Goal: Information Seeking & Learning: Find specific fact

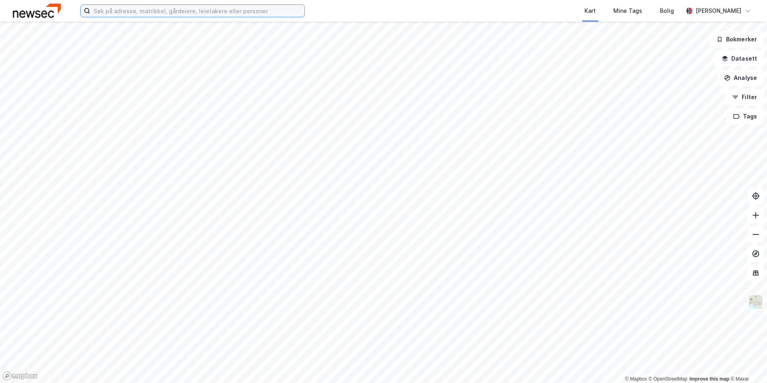
click at [160, 12] on input at bounding box center [197, 11] width 214 height 12
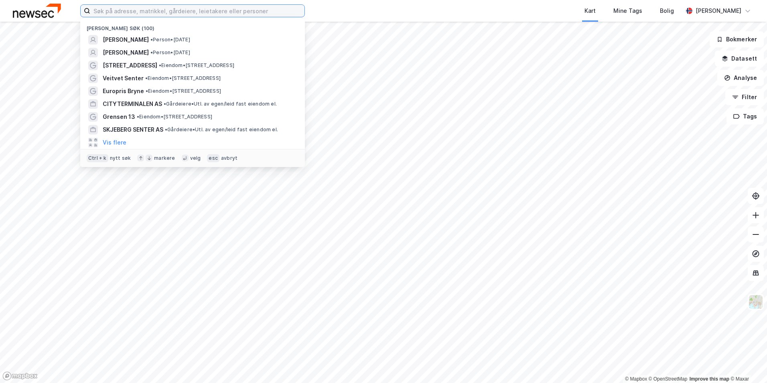
paste input "[STREET_ADDRESS]"
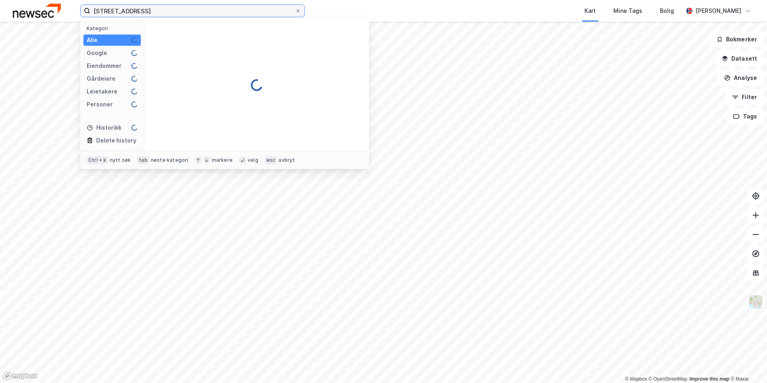
click at [95, 9] on input "[STREET_ADDRESS]" at bounding box center [192, 11] width 205 height 12
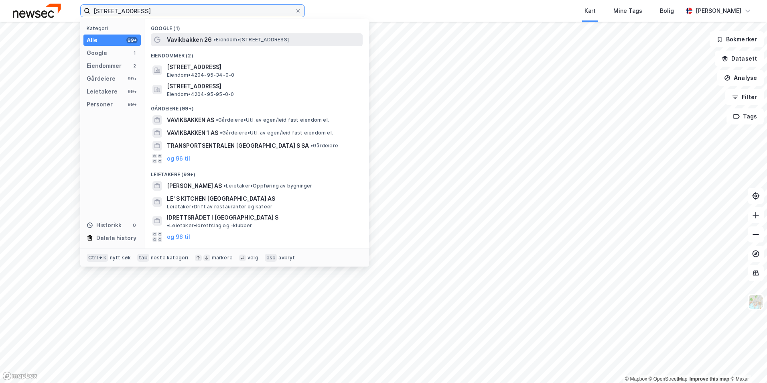
type input "[STREET_ADDRESS]"
click at [182, 40] on span "Vavikbakken 26" at bounding box center [189, 40] width 45 height 10
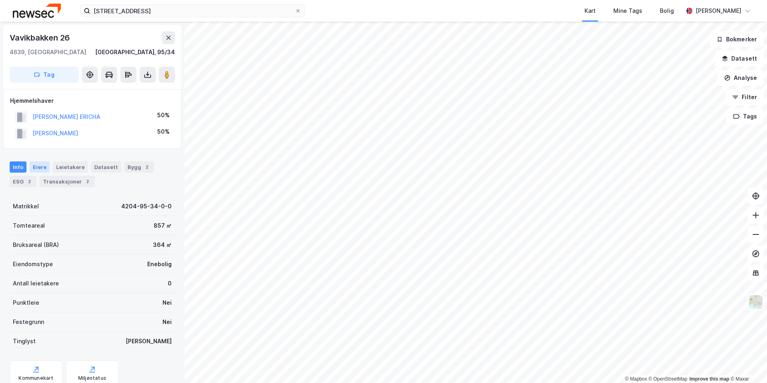
click at [40, 166] on div "Eiere" at bounding box center [40, 166] width 20 height 11
